Goal: Information Seeking & Learning: Check status

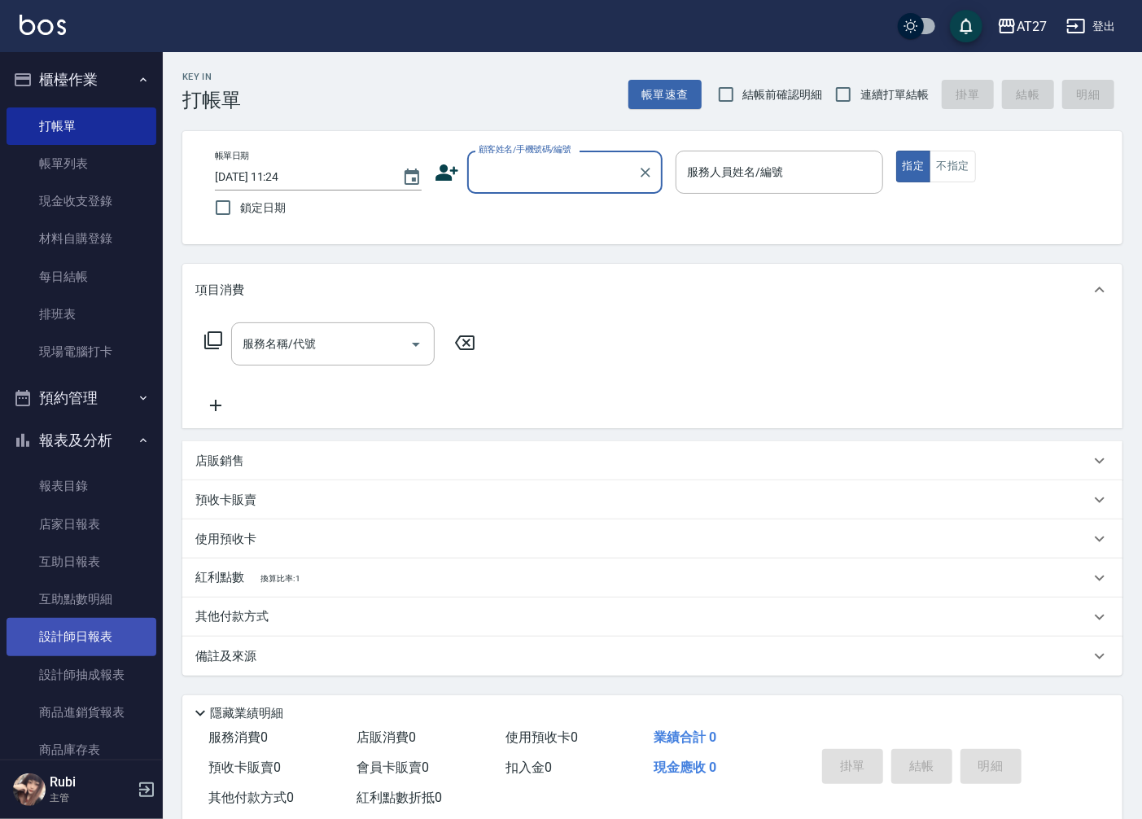
click at [91, 625] on link "設計師日報表" at bounding box center [82, 636] width 150 height 37
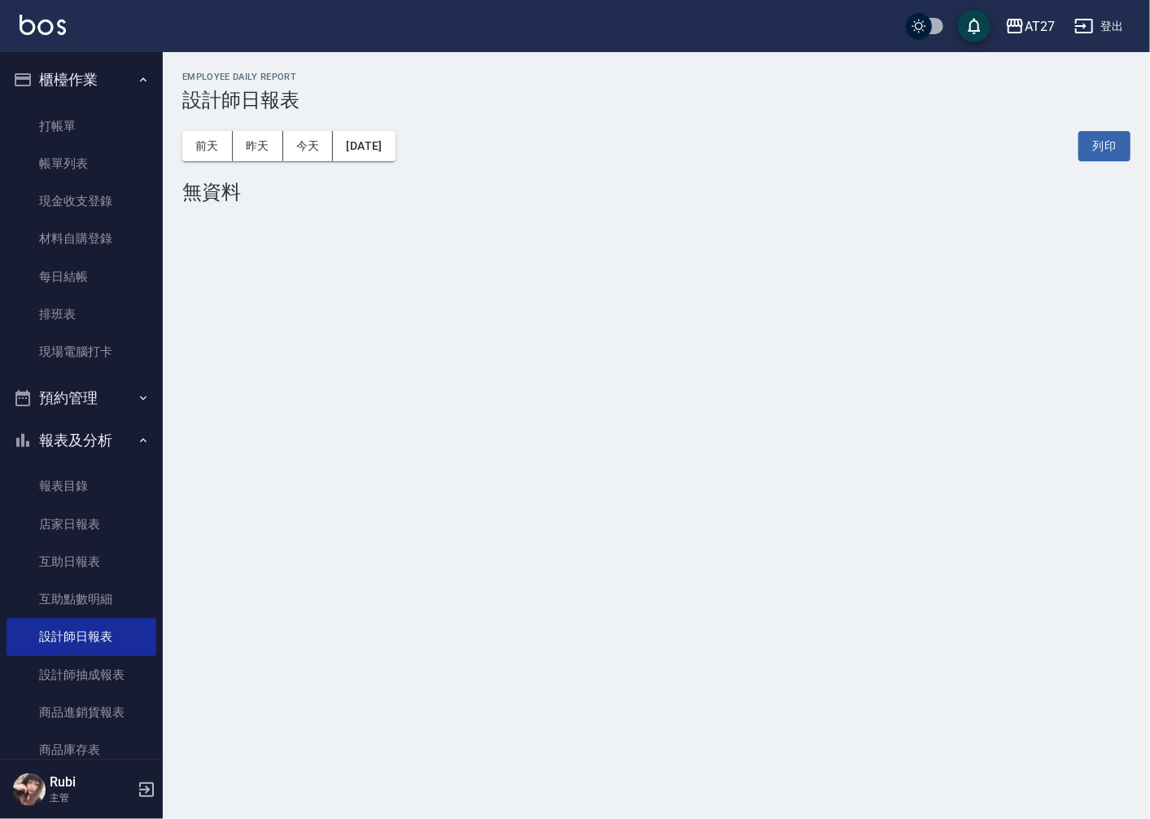
click at [242, 169] on div "[DATE] [DATE] [DATE] [DATE] 列印" at bounding box center [656, 146] width 949 height 69
click at [261, 158] on button "昨天" at bounding box center [258, 146] width 50 height 30
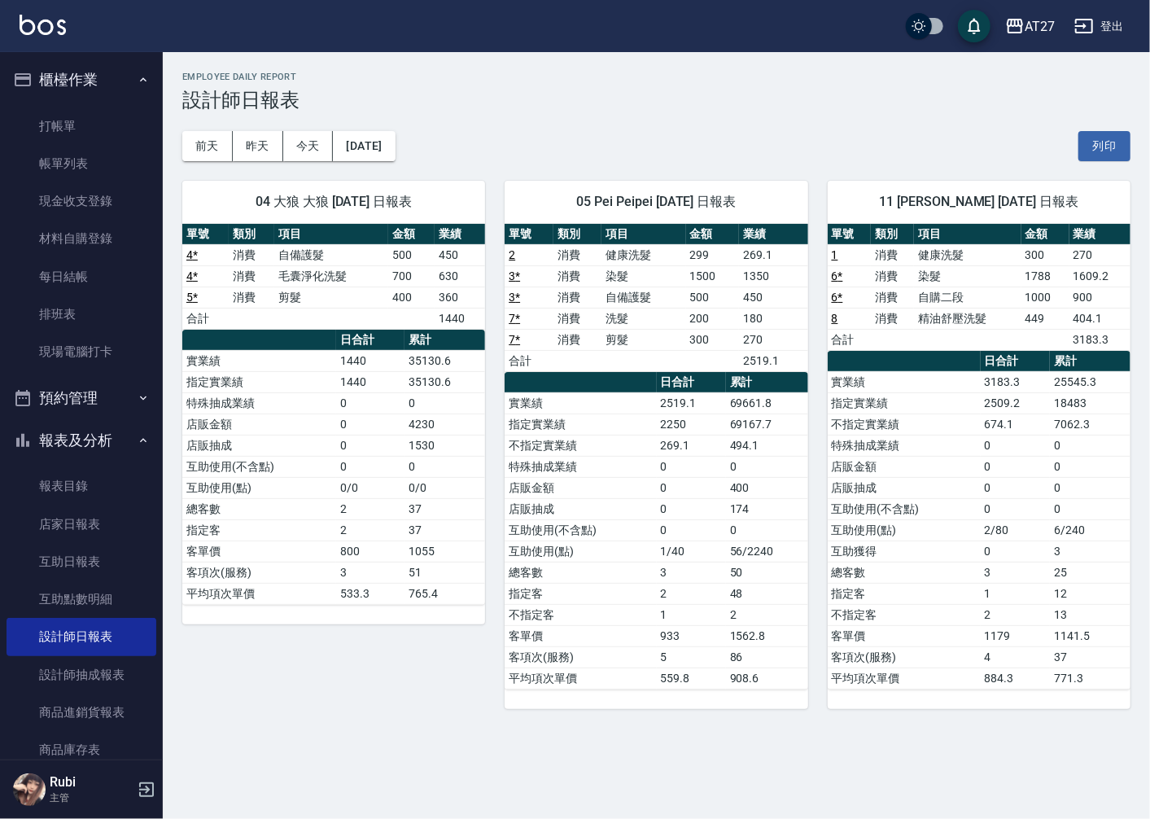
drag, startPoint x: 603, startPoint y: 376, endPoint x: 602, endPoint y: 392, distance: 15.5
click at [602, 391] on th "a dense table" at bounding box center [580, 382] width 151 height 21
click at [604, 446] on td "不指定實業績" at bounding box center [580, 445] width 151 height 21
drag, startPoint x: 600, startPoint y: 400, endPoint x: 595, endPoint y: 444, distance: 44.2
click at [598, 412] on td "實業績" at bounding box center [580, 402] width 151 height 21
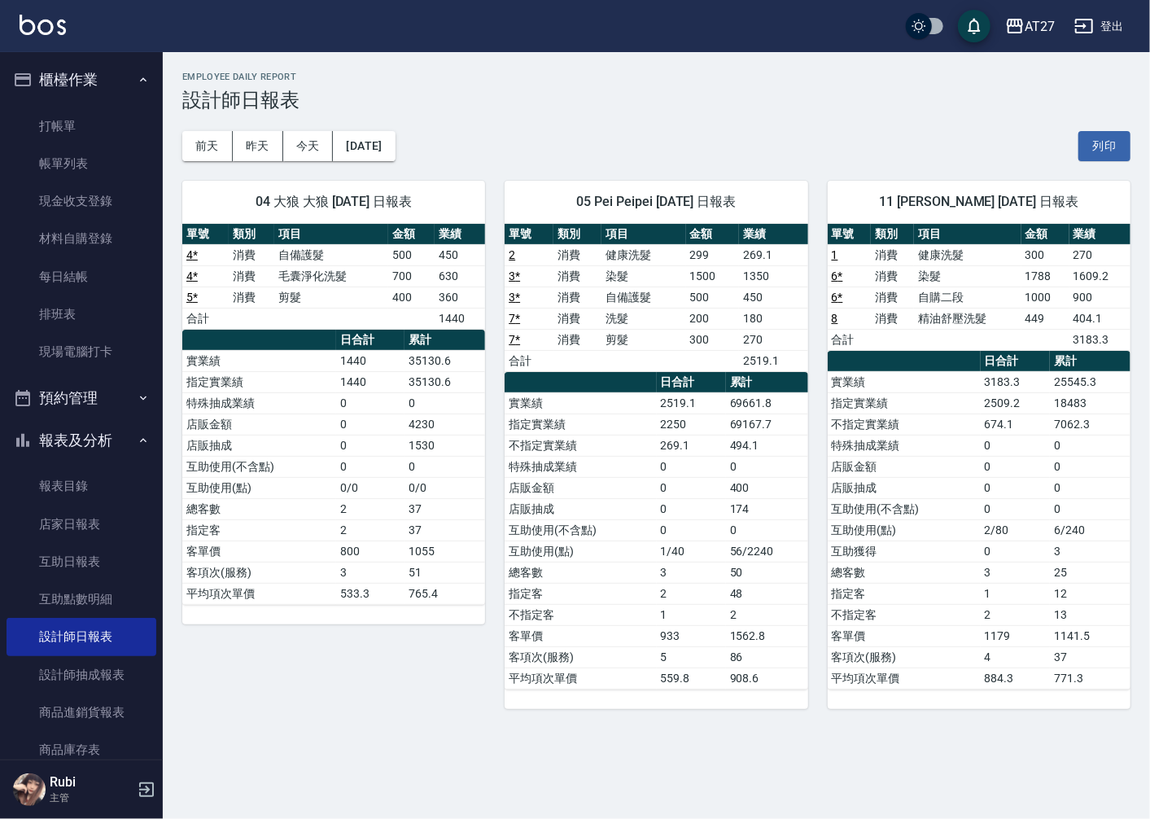
click at [595, 444] on td "不指定實業績" at bounding box center [580, 445] width 151 height 21
click at [199, 147] on button "前天" at bounding box center [207, 146] width 50 height 30
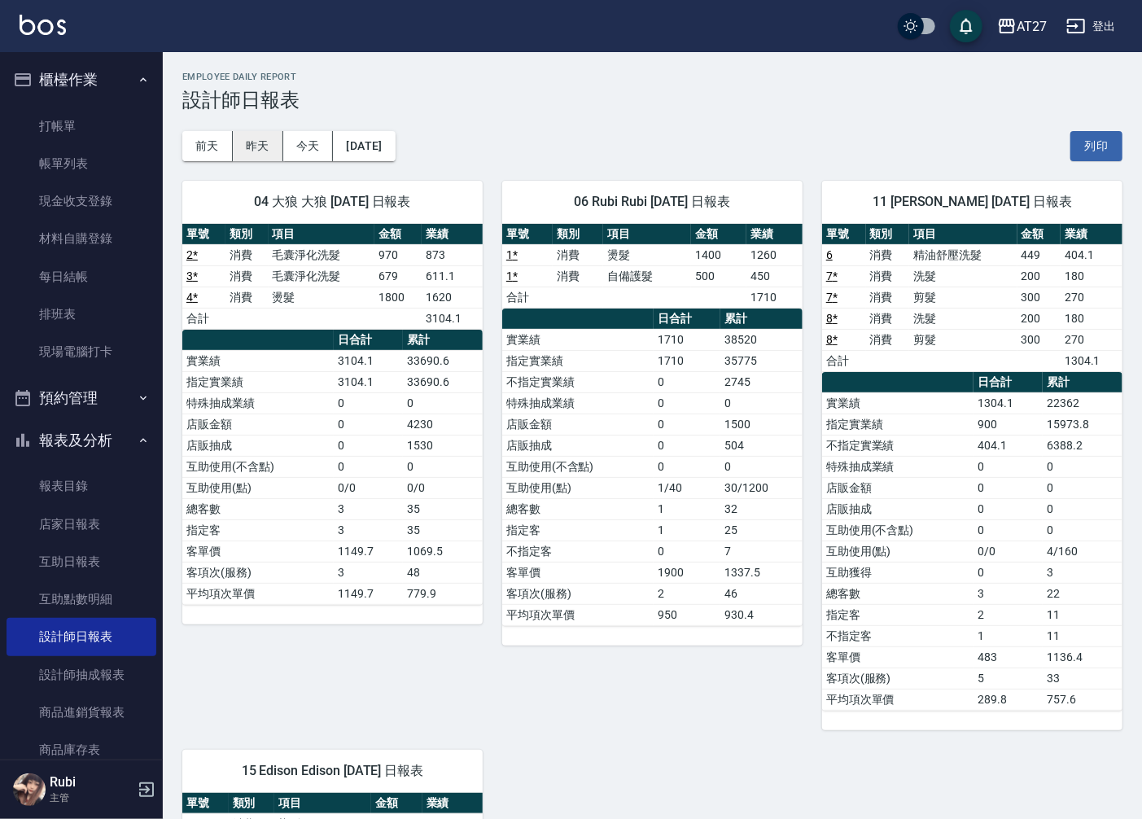
click at [254, 147] on button "昨天" at bounding box center [258, 146] width 50 height 30
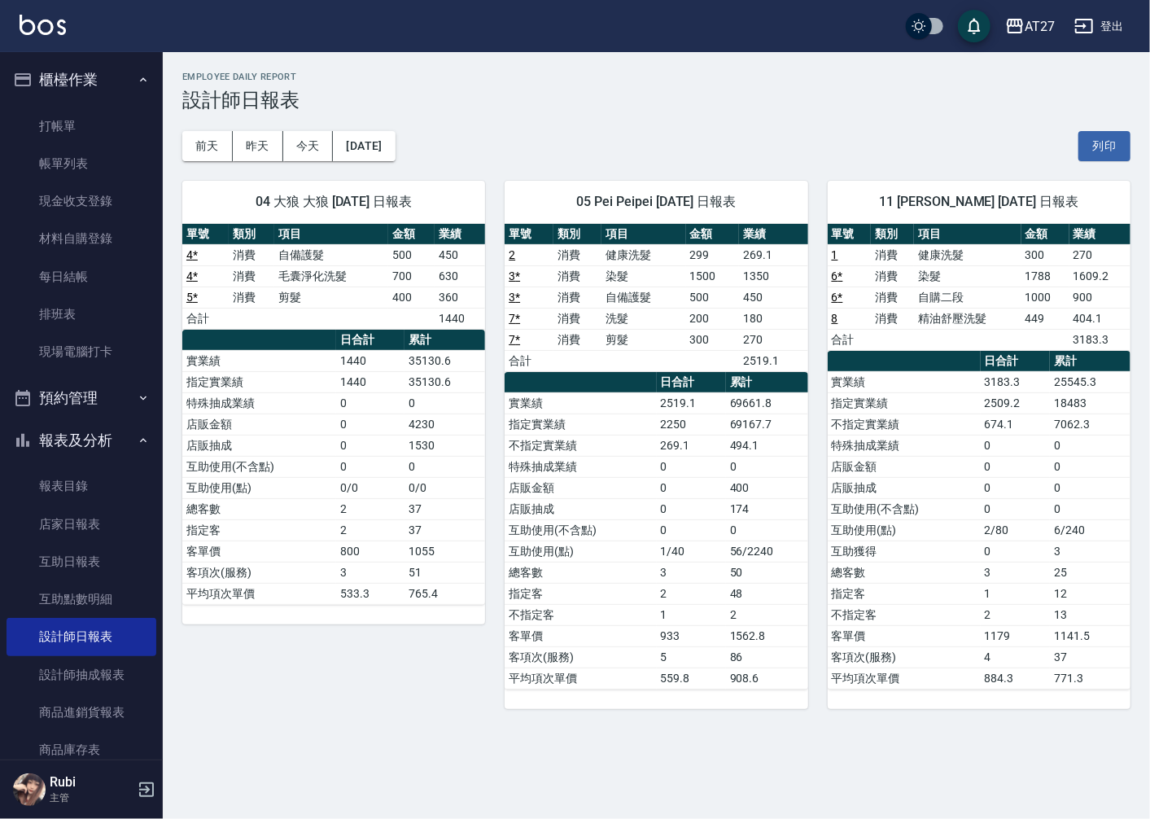
click at [638, 334] on td "剪髮" at bounding box center [644, 339] width 84 height 21
drag, startPoint x: 619, startPoint y: 264, endPoint x: 632, endPoint y: 298, distance: 36.6
click at [632, 298] on tbody "2 消費 健康洗髮 299 269.1 3 * 消費 染髮 1500 1350 3 * 消費 自備護髮 500 450 7 * 消費 洗髮 200 180 7…" at bounding box center [656, 307] width 303 height 127
drag, startPoint x: 632, startPoint y: 298, endPoint x: 643, endPoint y: 340, distance: 43.8
click at [643, 340] on tbody "2 消費 健康洗髮 299 269.1 3 * 消費 染髮 1500 1350 3 * 消費 自備護髮 500 450 7 * 消費 洗髮 200 180 7…" at bounding box center [656, 307] width 303 height 127
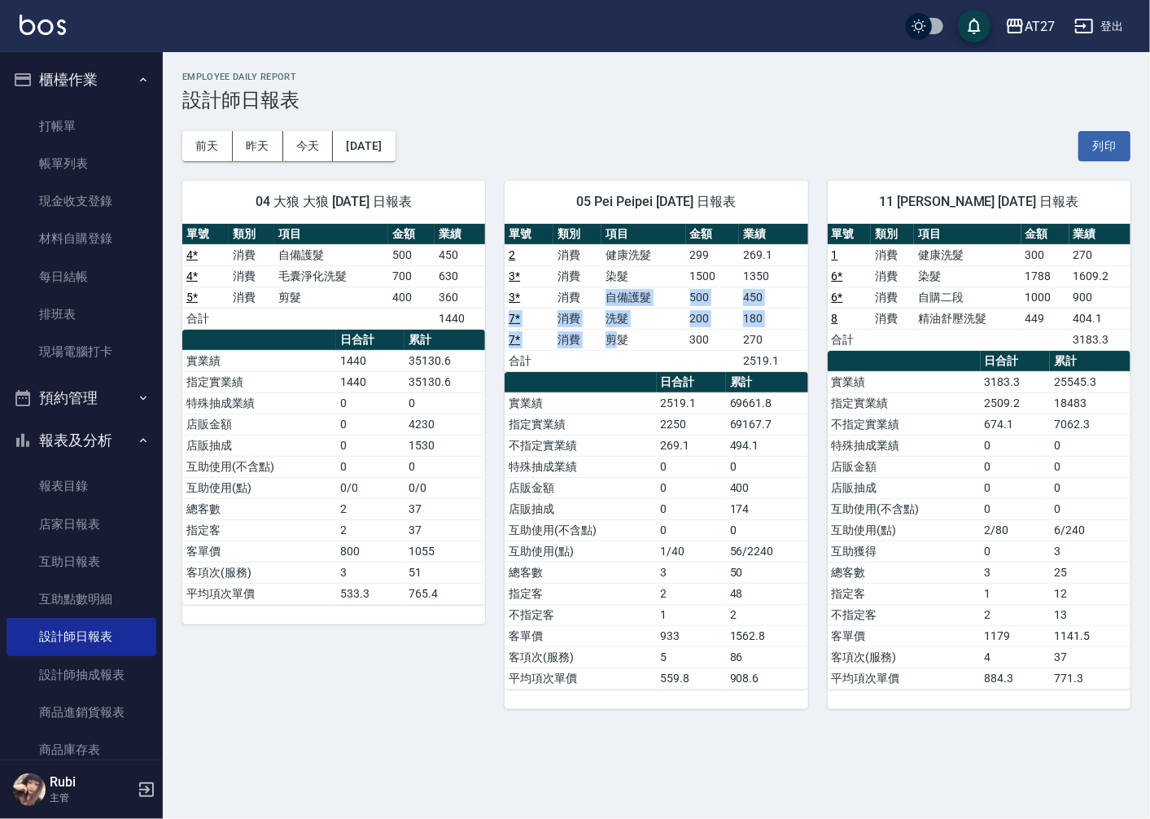
drag, startPoint x: 643, startPoint y: 340, endPoint x: 624, endPoint y: 347, distance: 20.6
click at [624, 347] on tbody "2 消費 健康洗髮 299 269.1 3 * 消費 染髮 1500 1350 3 * 消費 自備護髮 500 450 7 * 消費 洗髮 200 180 7…" at bounding box center [656, 307] width 303 height 127
drag, startPoint x: 624, startPoint y: 347, endPoint x: 637, endPoint y: 370, distance: 27.0
click at [637, 370] on td "a dense table" at bounding box center [644, 360] width 84 height 21
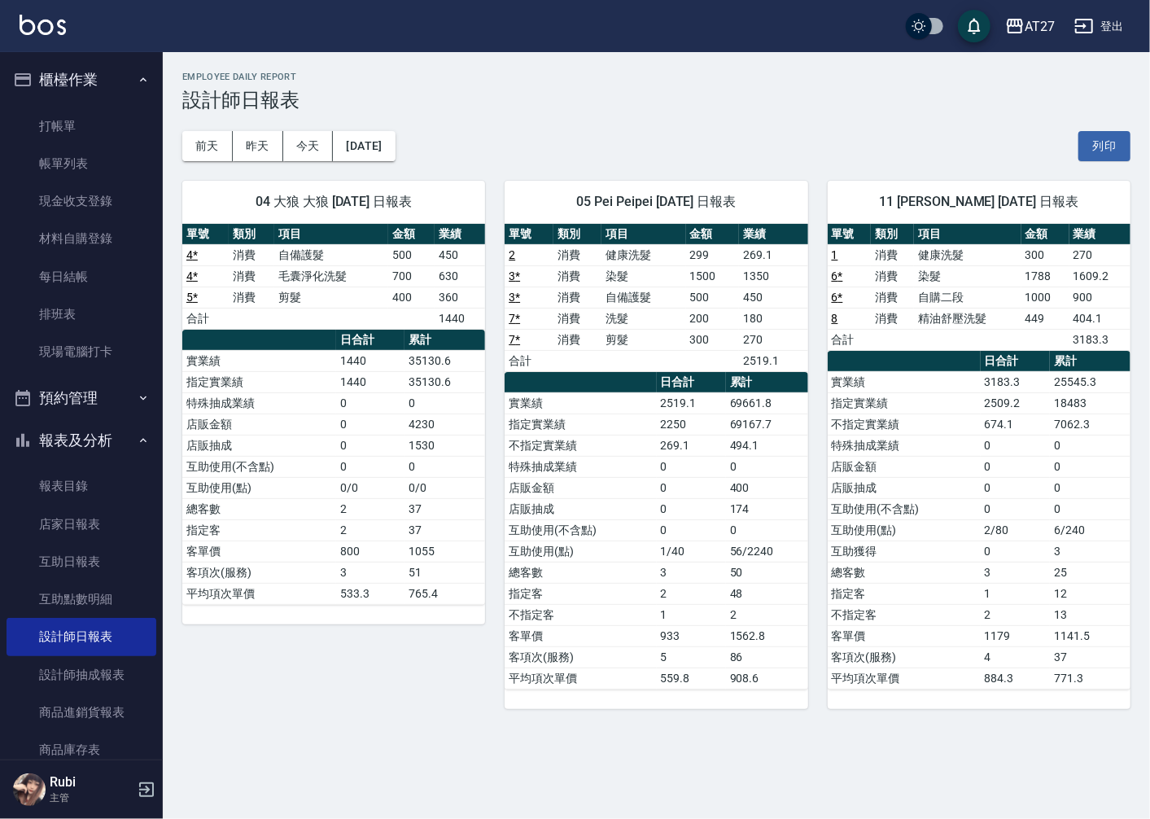
click at [637, 370] on td "a dense table" at bounding box center [644, 360] width 84 height 21
drag, startPoint x: 663, startPoint y: 434, endPoint x: 668, endPoint y: 453, distance: 20.4
click at [668, 453] on tbody "實業績 2519.1 69661.8 指定實業績 2250 69167.7 不指定實業績 269.1 494.1 特殊抽成業績 0 0 店販金額 0 400 …" at bounding box center [656, 540] width 303 height 296
drag, startPoint x: 668, startPoint y: 453, endPoint x: 666, endPoint y: 467, distance: 13.3
click at [666, 467] on td "0" at bounding box center [691, 466] width 69 height 21
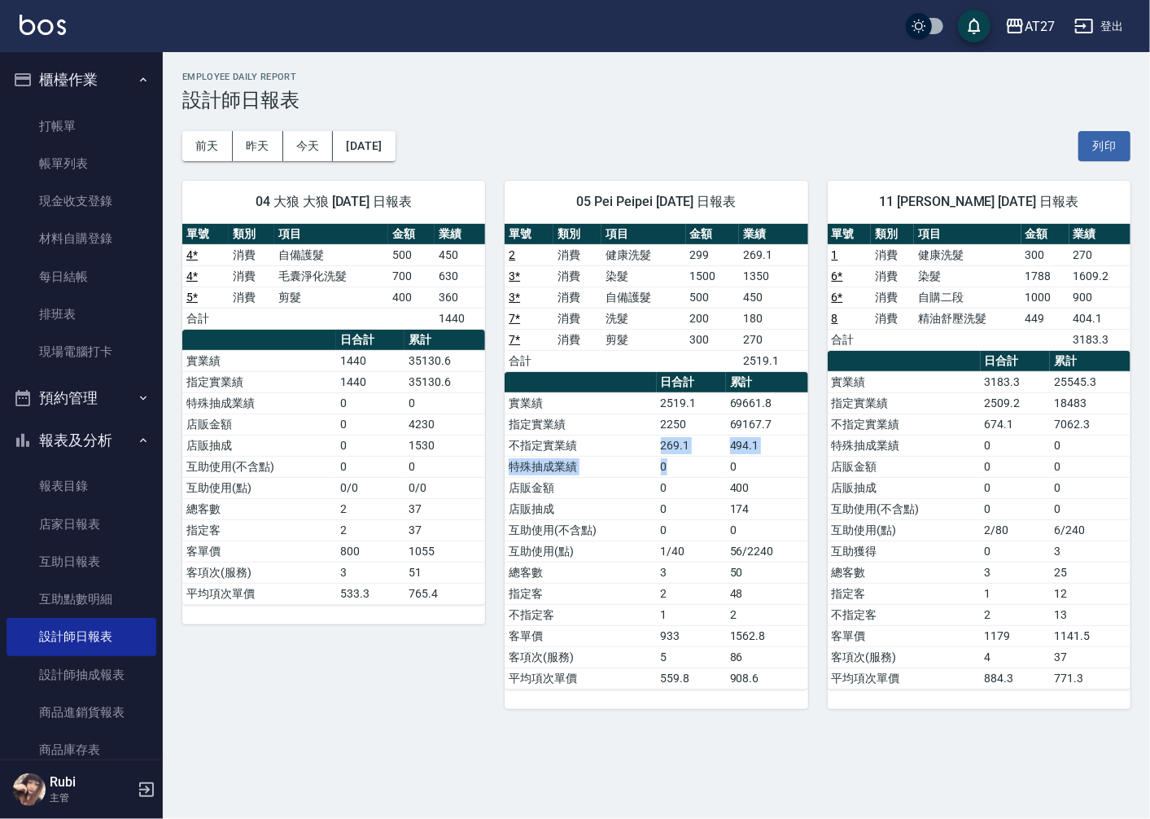
drag, startPoint x: 665, startPoint y: 453, endPoint x: 664, endPoint y: 441, distance: 12.2
click at [664, 441] on tbody "實業績 2519.1 69661.8 指定實業績 2250 69167.7 不指定實業績 269.1 494.1 特殊抽成業績 0 0 店販金額 0 400 …" at bounding box center [656, 540] width 303 height 296
drag, startPoint x: 664, startPoint y: 441, endPoint x: 646, endPoint y: 441, distance: 17.9
click at [646, 441] on tbody "實業績 2519.1 69661.8 指定實業績 2250 69167.7 不指定實業績 269.1 494.1 特殊抽成業績 0 0 店販金額 0 400 …" at bounding box center [656, 540] width 303 height 296
drag, startPoint x: 646, startPoint y: 441, endPoint x: 641, endPoint y: 459, distance: 18.8
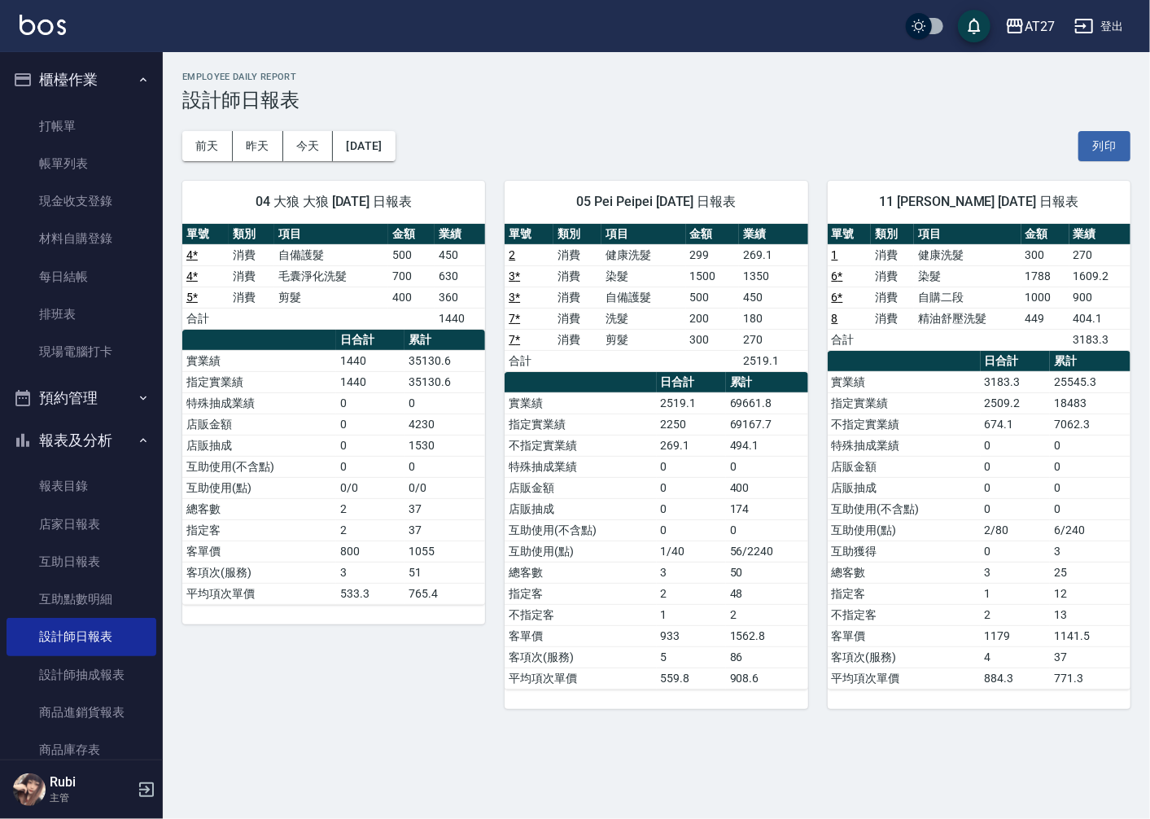
click at [641, 459] on td "特殊抽成業績" at bounding box center [580, 466] width 151 height 21
drag, startPoint x: 631, startPoint y: 450, endPoint x: 625, endPoint y: 441, distance: 10.6
click at [625, 442] on td "不指定實業績" at bounding box center [580, 445] width 151 height 21
drag, startPoint x: 612, startPoint y: 416, endPoint x: 638, endPoint y: 436, distance: 32.4
click at [638, 436] on tbody "實業績 2519.1 69661.8 指定實業績 2250 69167.7 不指定實業績 269.1 494.1 特殊抽成業績 0 0 店販金額 0 400 …" at bounding box center [656, 540] width 303 height 296
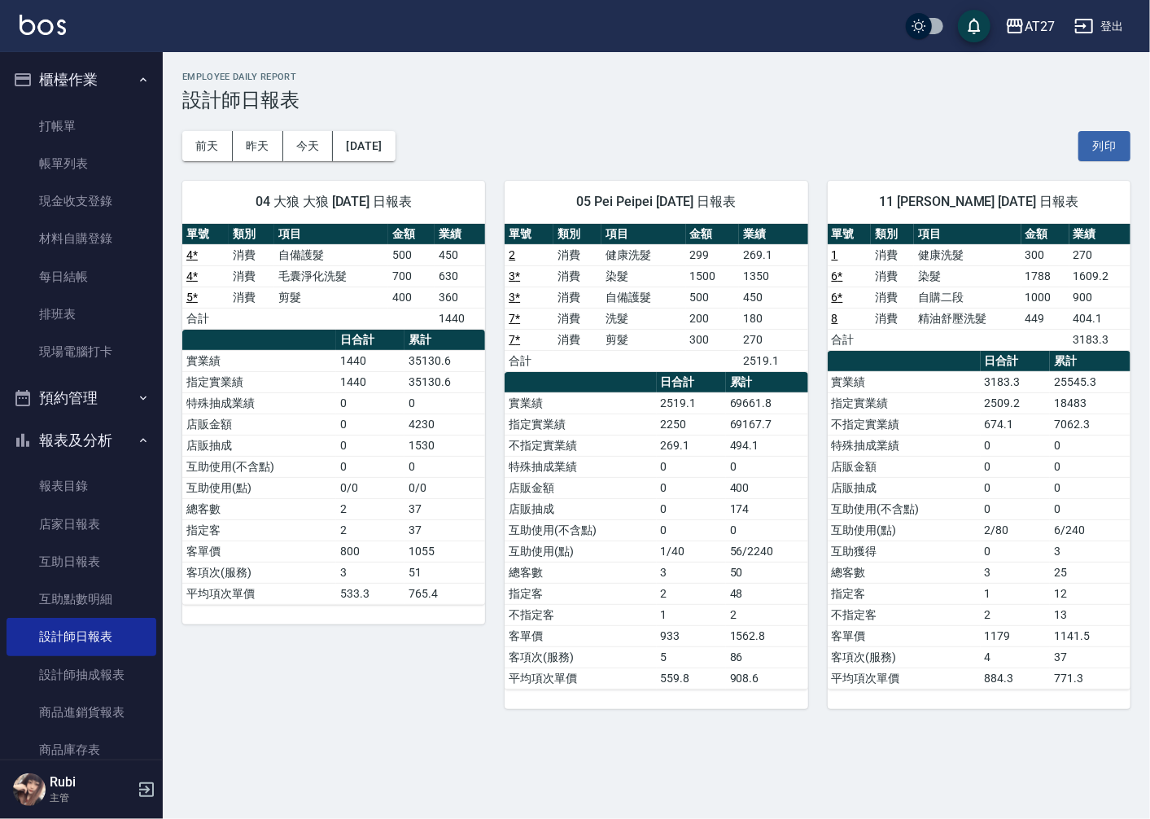
drag, startPoint x: 638, startPoint y: 436, endPoint x: 651, endPoint y: 457, distance: 24.6
click at [651, 457] on td "特殊抽成業績" at bounding box center [580, 466] width 151 height 21
drag, startPoint x: 651, startPoint y: 457, endPoint x: 629, endPoint y: 436, distance: 31.1
click at [629, 436] on tbody "實業績 2519.1 69661.8 指定實業績 2250 69167.7 不指定實業績 269.1 494.1 特殊抽成業績 0 0 店販金額 0 400 …" at bounding box center [656, 540] width 303 height 296
drag, startPoint x: 629, startPoint y: 436, endPoint x: 636, endPoint y: 445, distance: 12.2
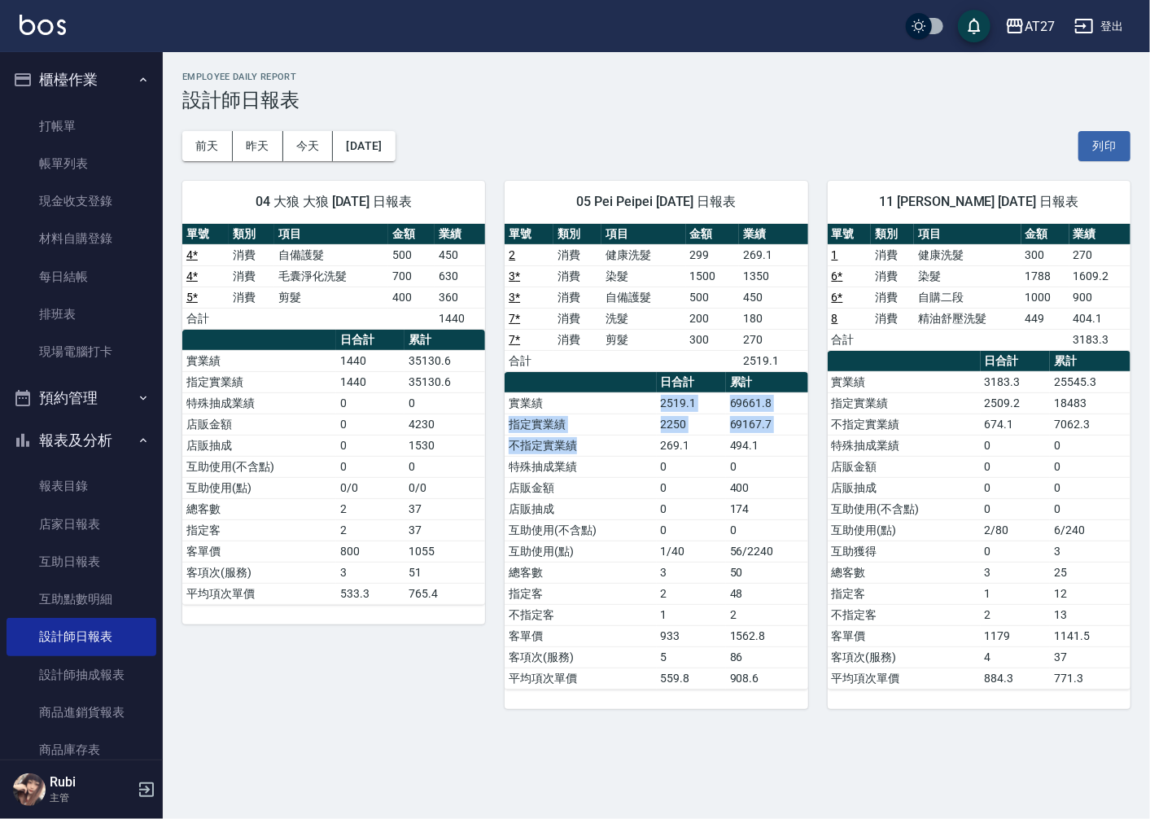
click at [633, 444] on tbody "實業績 2519.1 69661.8 指定實業績 2250 69167.7 不指定實業績 269.1 494.1 特殊抽成業績 0 0 店販金額 0 400 …" at bounding box center [656, 540] width 303 height 296
drag, startPoint x: 636, startPoint y: 445, endPoint x: 643, endPoint y: 458, distance: 14.9
click at [643, 458] on td "特殊抽成業績" at bounding box center [580, 466] width 151 height 21
click at [644, 452] on tbody "實業績 2519.1 69661.8 指定實業績 2250 69167.7 不指定實業績 269.1 494.1 特殊抽成業績 0 0 店販金額 0 400 …" at bounding box center [656, 540] width 303 height 296
click at [646, 454] on tbody "實業績 2519.1 69661.8 指定實業績 2250 69167.7 不指定實業績 269.1 494.1 特殊抽成業績 0 0 店販金額 0 400 …" at bounding box center [656, 540] width 303 height 296
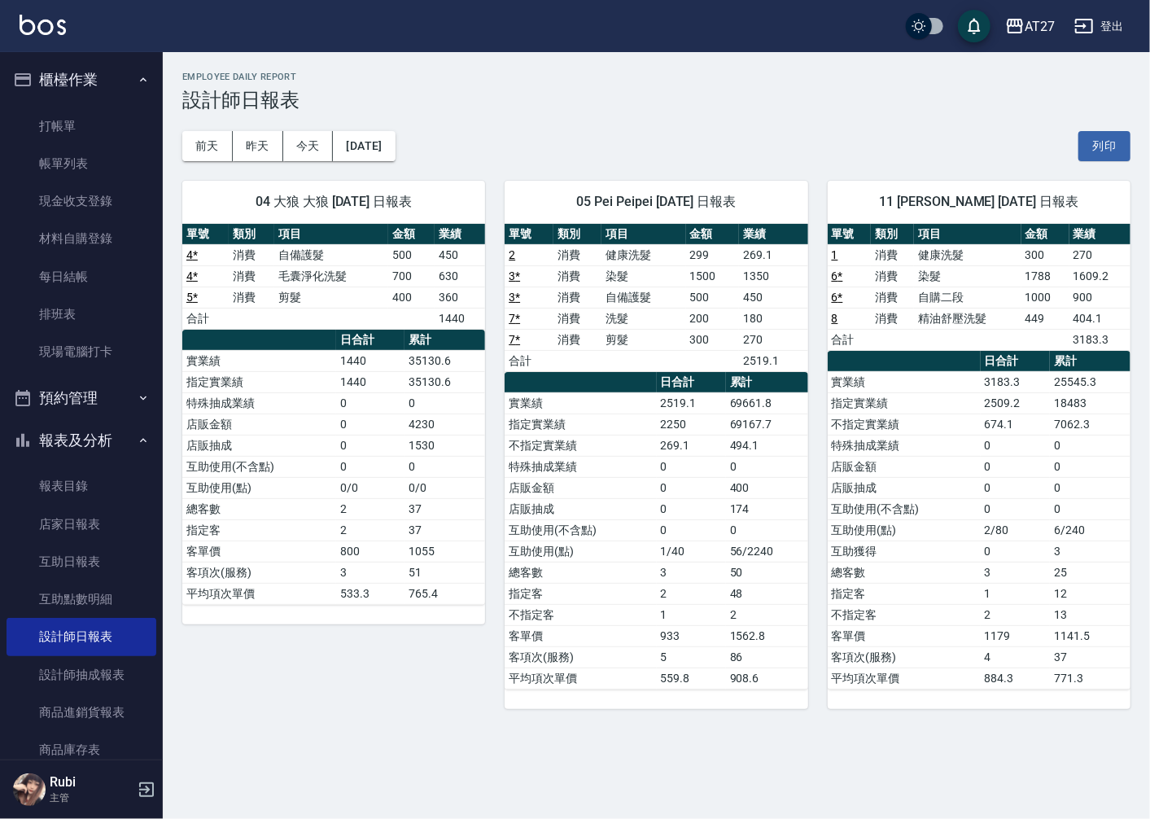
drag, startPoint x: 646, startPoint y: 454, endPoint x: 658, endPoint y: 470, distance: 19.2
click at [658, 470] on td "0" at bounding box center [691, 466] width 69 height 21
drag, startPoint x: 657, startPoint y: 457, endPoint x: 661, endPoint y: 475, distance: 18.4
click at [661, 475] on td "0" at bounding box center [691, 466] width 69 height 21
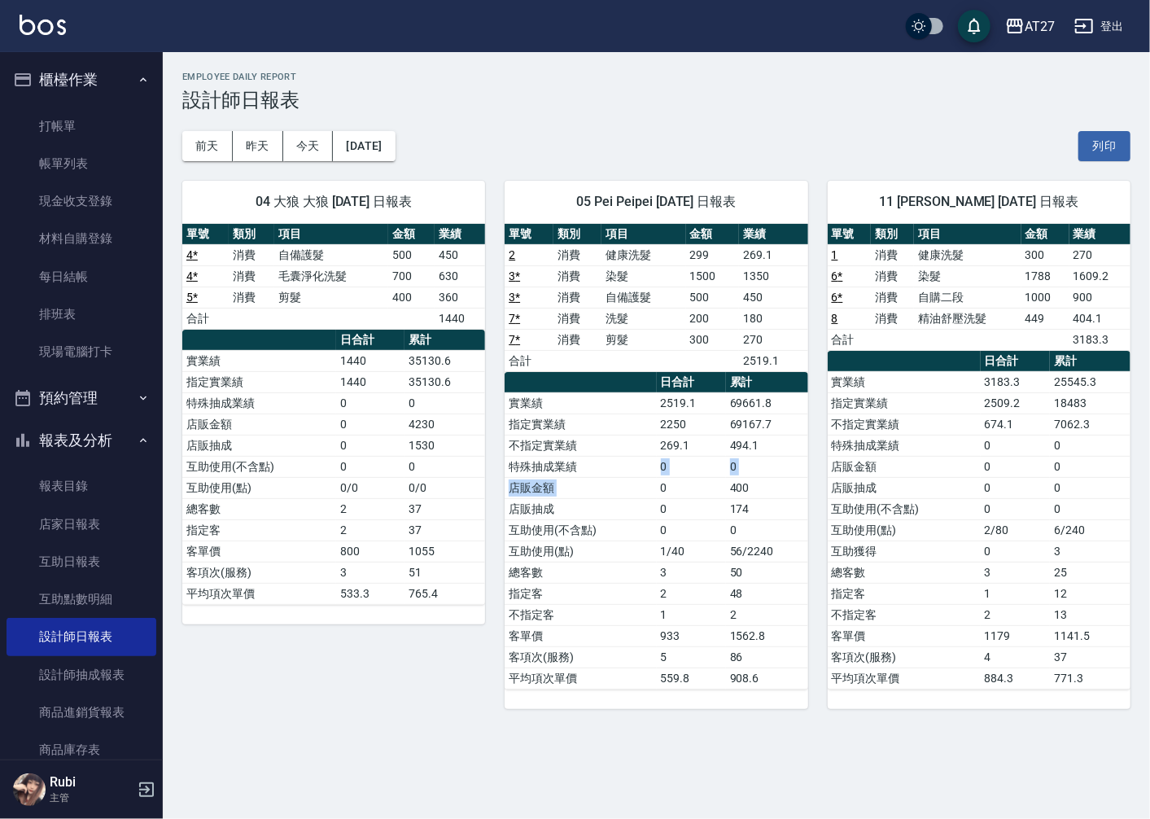
drag, startPoint x: 661, startPoint y: 483, endPoint x: 657, endPoint y: 461, distance: 22.4
click at [657, 461] on tbody "實業績 2519.1 69661.8 指定實業績 2250 69167.7 不指定實業績 269.1 494.1 特殊抽成業績 0 0 店販金額 0 400 …" at bounding box center [656, 540] width 303 height 296
drag, startPoint x: 657, startPoint y: 461, endPoint x: 672, endPoint y: 489, distance: 31.3
click at [672, 489] on tbody "實業績 2519.1 69661.8 指定實業績 2250 69167.7 不指定實業績 269.1 494.1 特殊抽成業績 0 0 店販金額 0 400 …" at bounding box center [656, 540] width 303 height 296
click at [677, 495] on td "0" at bounding box center [691, 487] width 69 height 21
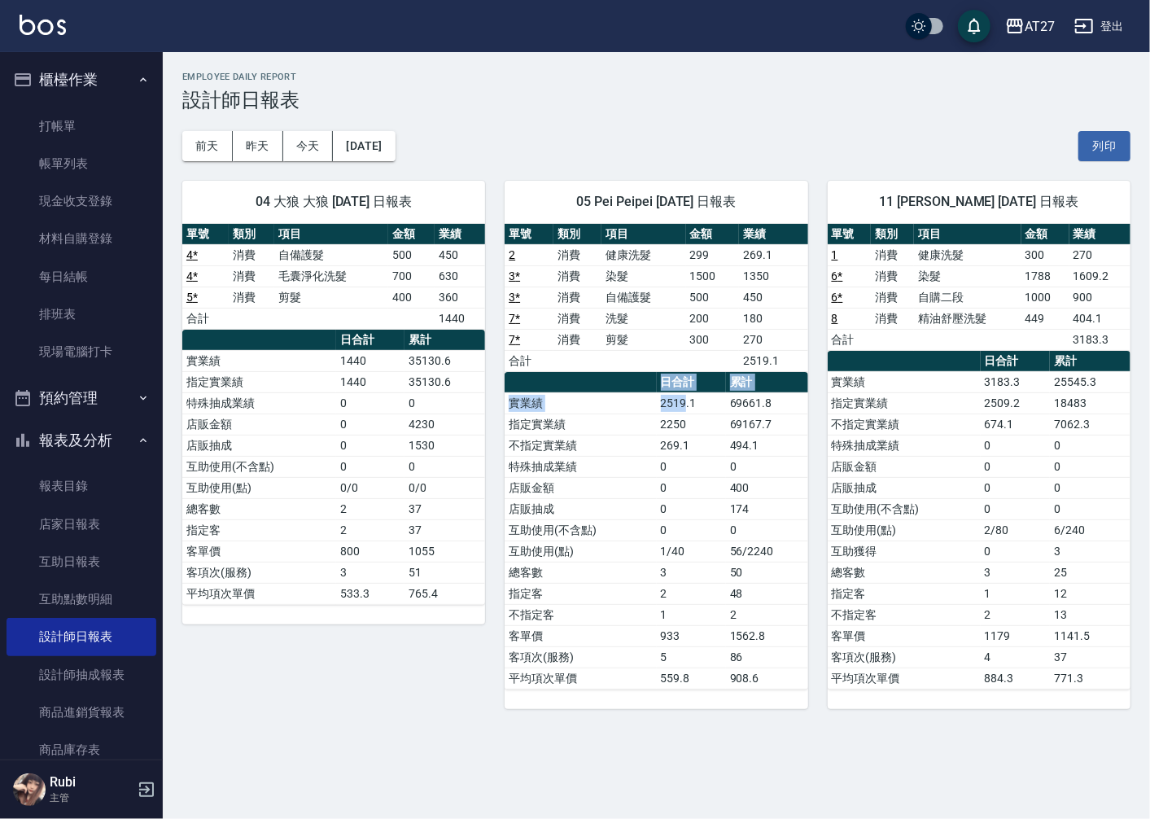
drag, startPoint x: 666, startPoint y: 377, endPoint x: 694, endPoint y: 423, distance: 54.0
click at [694, 423] on table "日合計 累計 實業績 2519.1 69661.8 指定實業績 2250 69167.7 不指定實業績 269.1 494.1 特殊抽成業績 0 0 店販金額…" at bounding box center [656, 531] width 303 height 318
drag, startPoint x: 694, startPoint y: 423, endPoint x: 717, endPoint y: 465, distance: 47.8
click at [718, 469] on td "0" at bounding box center [691, 466] width 69 height 21
drag, startPoint x: 713, startPoint y: 452, endPoint x: 692, endPoint y: 427, distance: 32.9
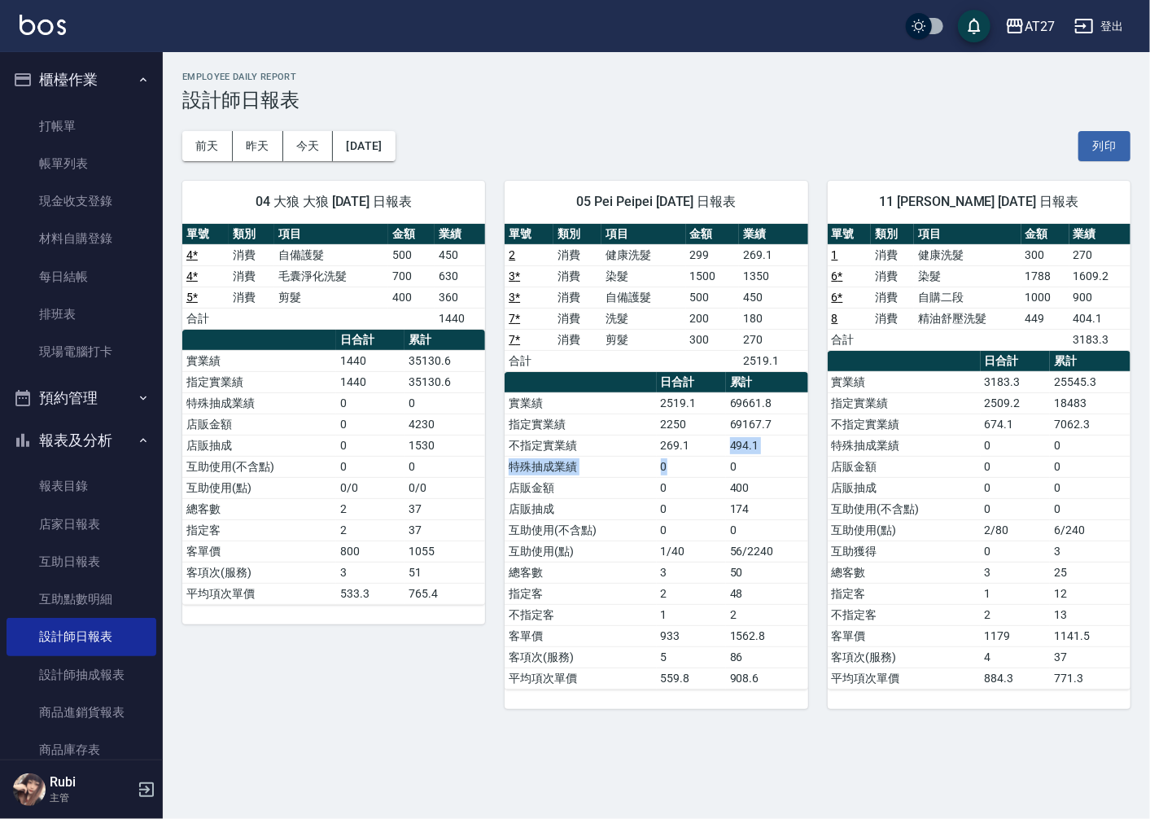
click at [692, 427] on tbody "實業績 2519.1 69661.8 指定實業績 2250 69167.7 不指定實業績 269.1 494.1 特殊抽成業績 0 0 店販金額 0 400 …" at bounding box center [656, 540] width 303 height 296
drag, startPoint x: 692, startPoint y: 427, endPoint x: 660, endPoint y: 445, distance: 36.5
click at [660, 445] on table "日合計 累計 實業績 2519.1 69661.8 指定實業績 2250 69167.7 不指定實業績 269.1 494.1 特殊抽成業績 0 0 店販金額…" at bounding box center [656, 531] width 303 height 318
drag, startPoint x: 660, startPoint y: 445, endPoint x: 665, endPoint y: 466, distance: 21.7
click at [665, 466] on td "0" at bounding box center [691, 466] width 69 height 21
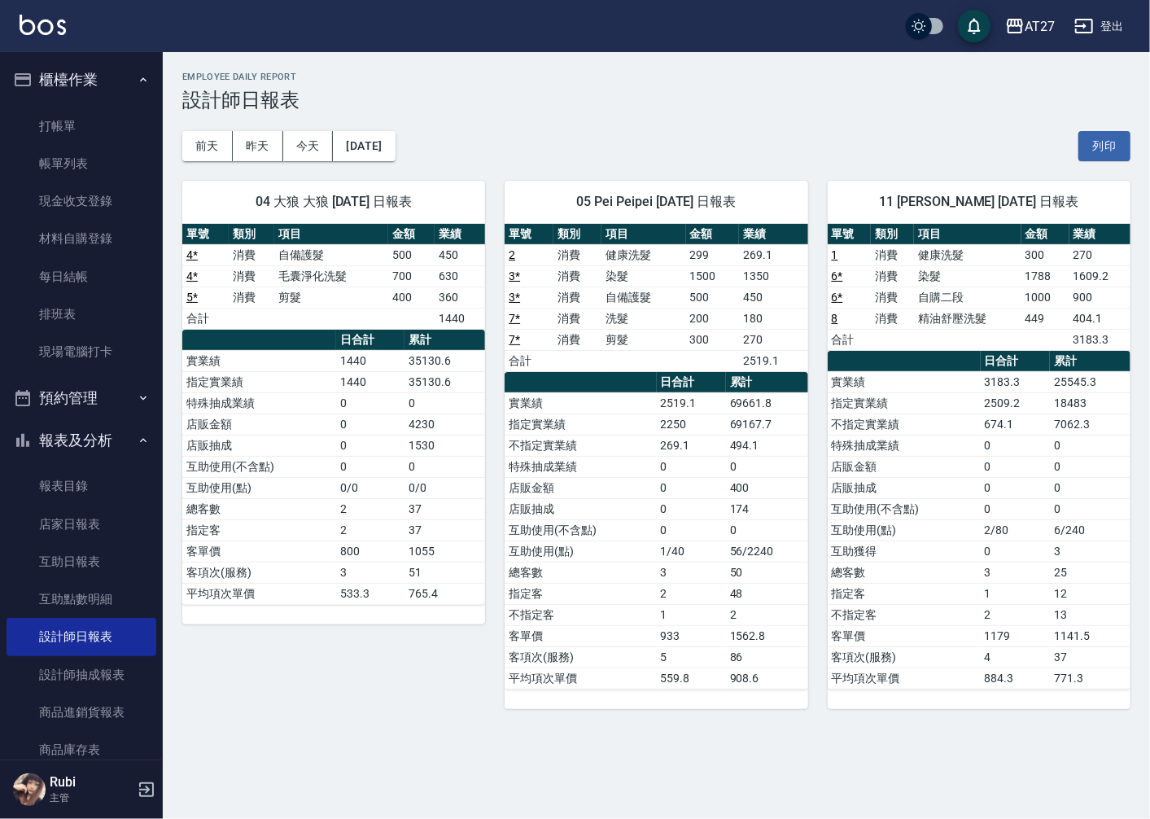
click at [1141, 421] on html "AT27 登出 櫃檯作業 打帳單 帳單列表 現金收支登錄 材料自購登錄 每日結帳 排班表 現場電腦打卡 預約管理 預約管理 單日預約紀錄 單週預約紀錄 報表及…" at bounding box center [575, 409] width 1150 height 819
